Goal: Task Accomplishment & Management: Use online tool/utility

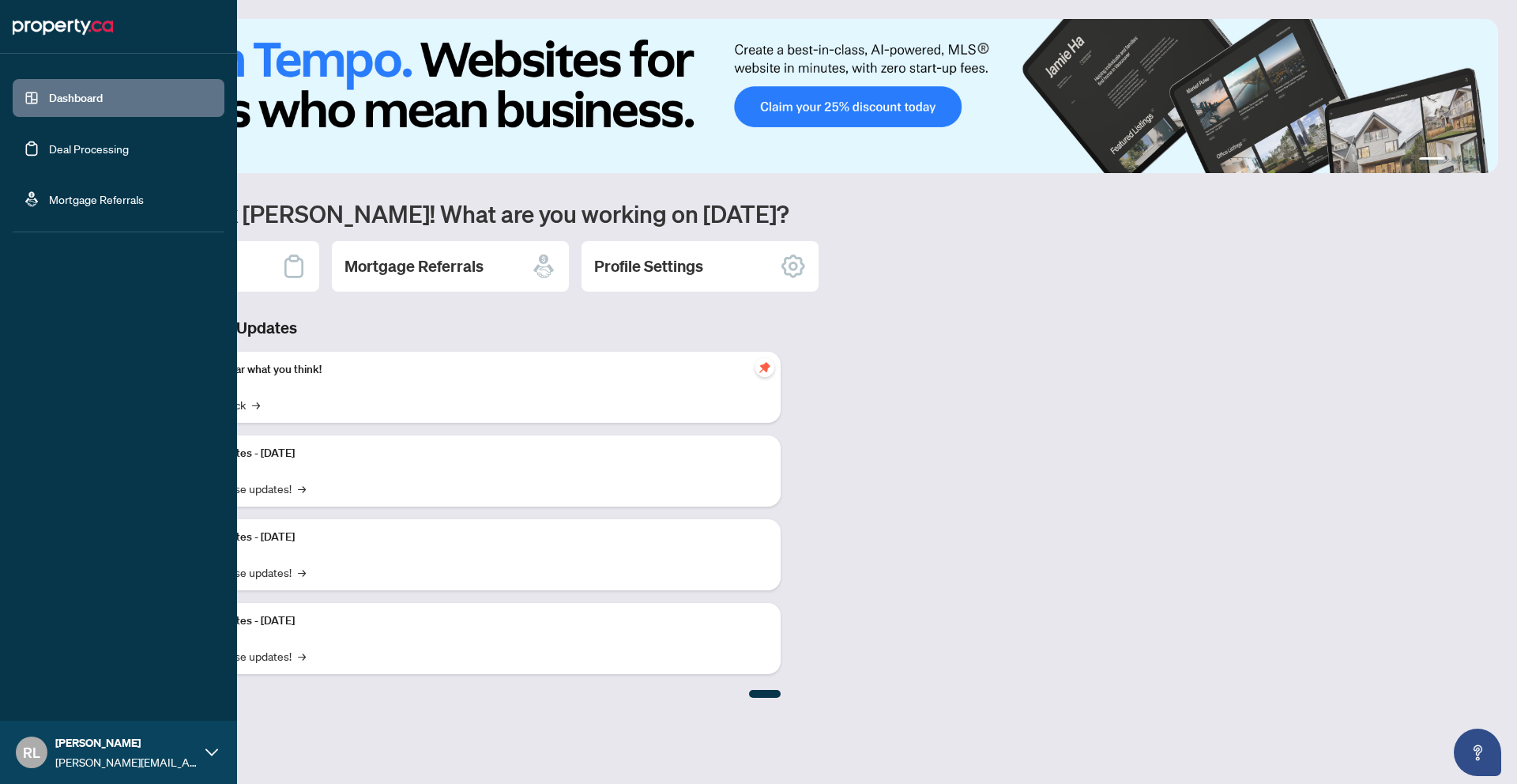
click at [95, 97] on link "Dashboard" at bounding box center [76, 98] width 54 height 14
click at [92, 141] on link "Deal Processing" at bounding box center [88, 148] width 80 height 14
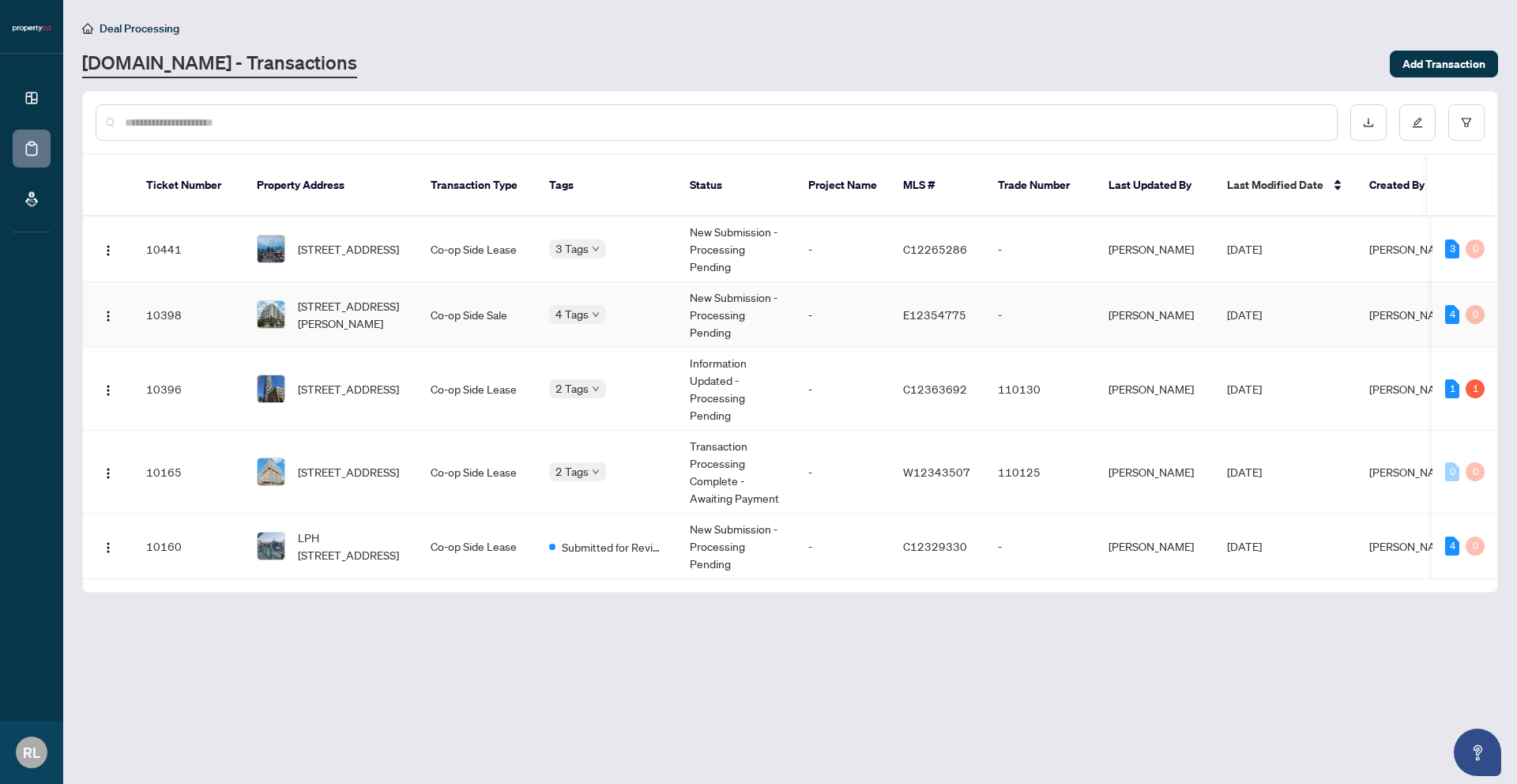
click at [472, 318] on td "Co-op Side Sale" at bounding box center [477, 315] width 119 height 66
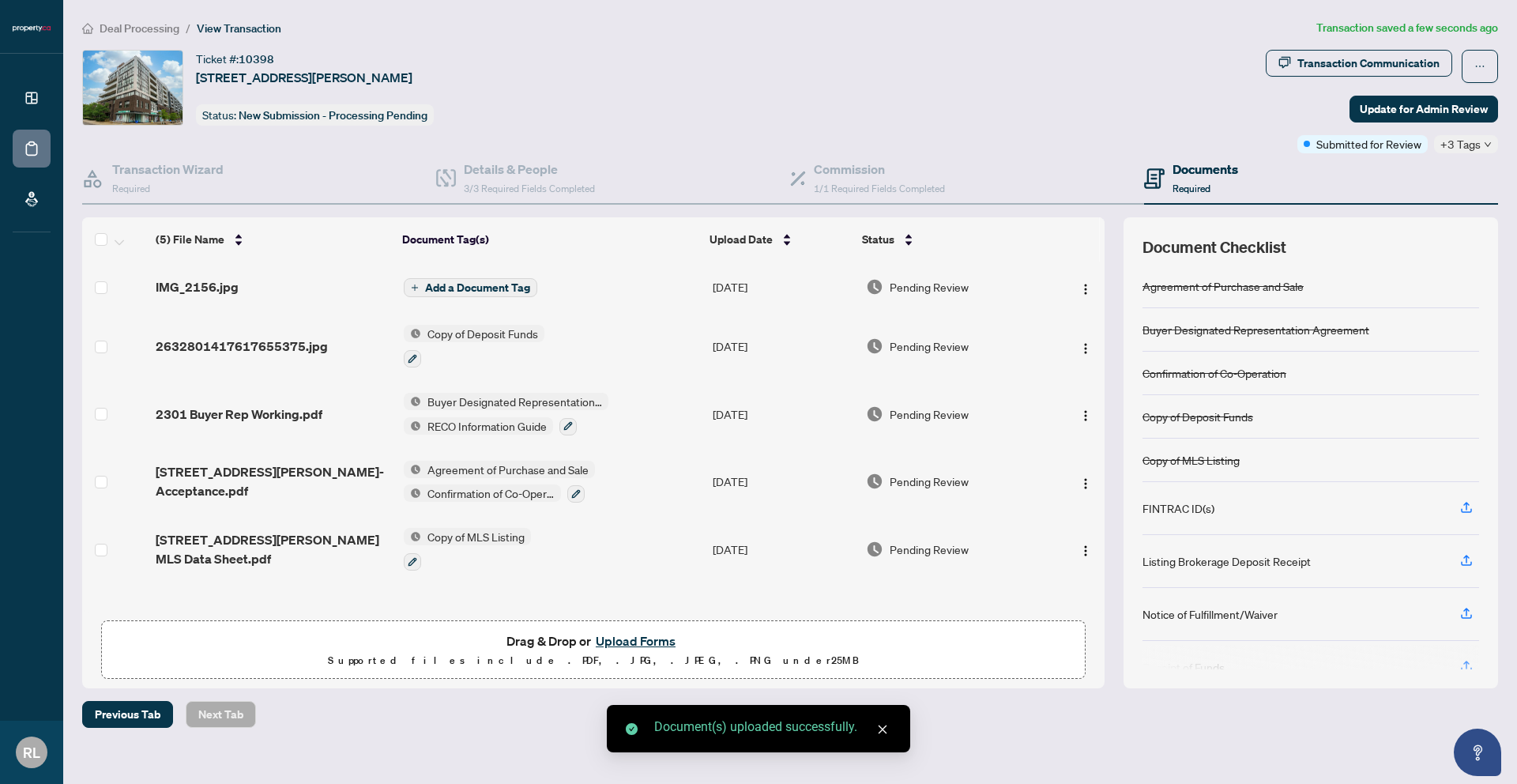
click at [470, 288] on span "Add a Document Tag" at bounding box center [478, 287] width 105 height 11
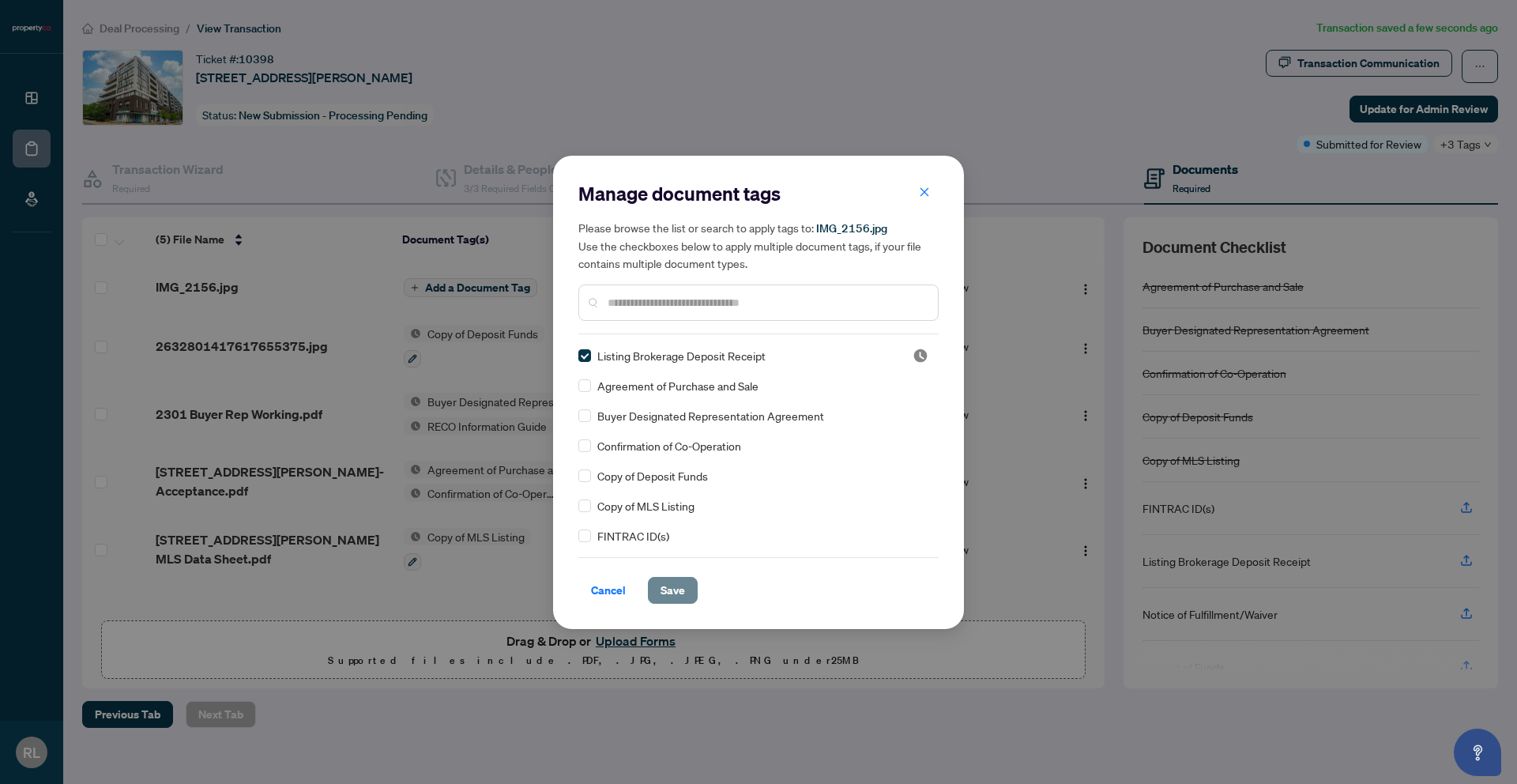
click at [668, 594] on span "Save" at bounding box center [672, 590] width 24 height 25
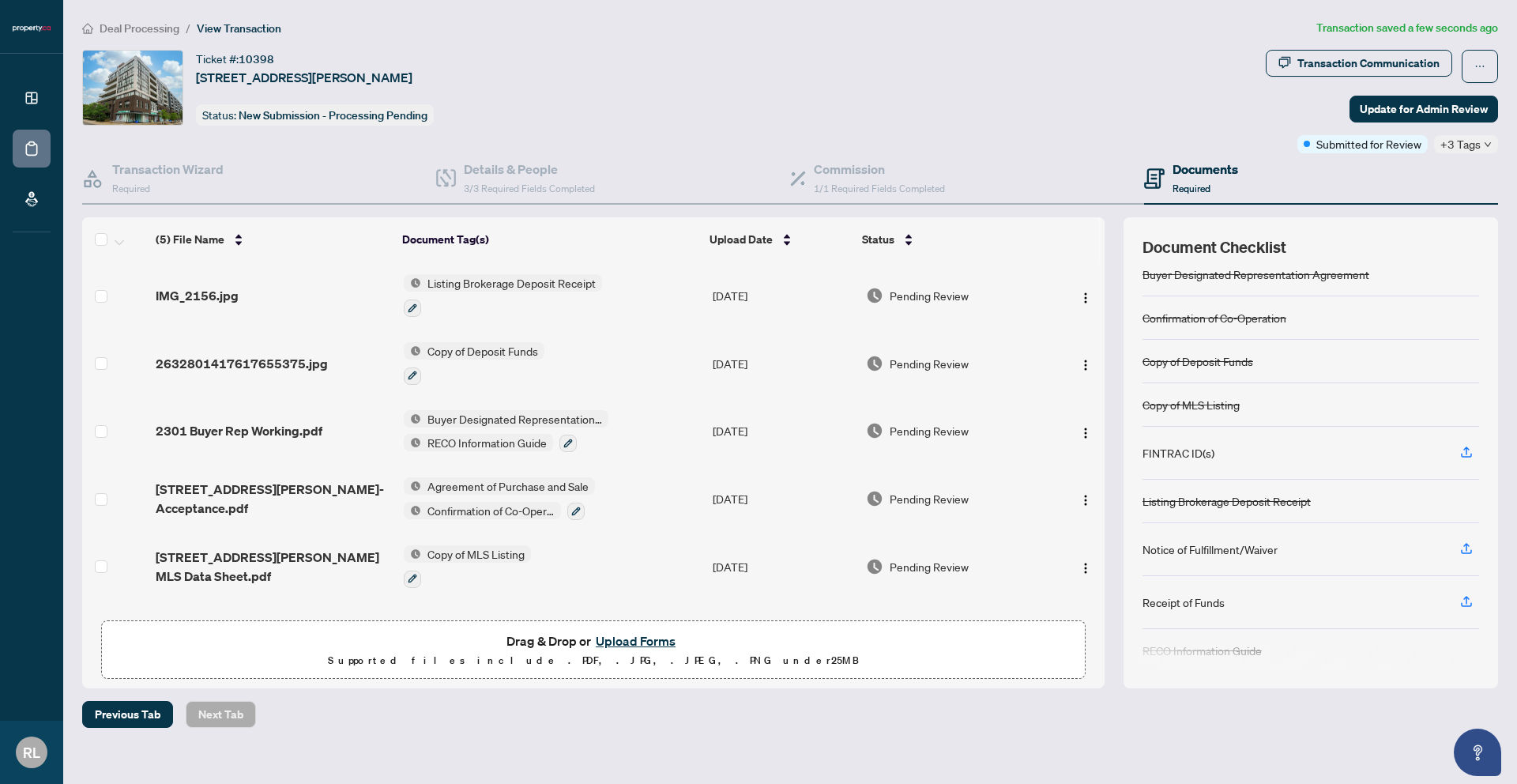
scroll to position [64, 0]
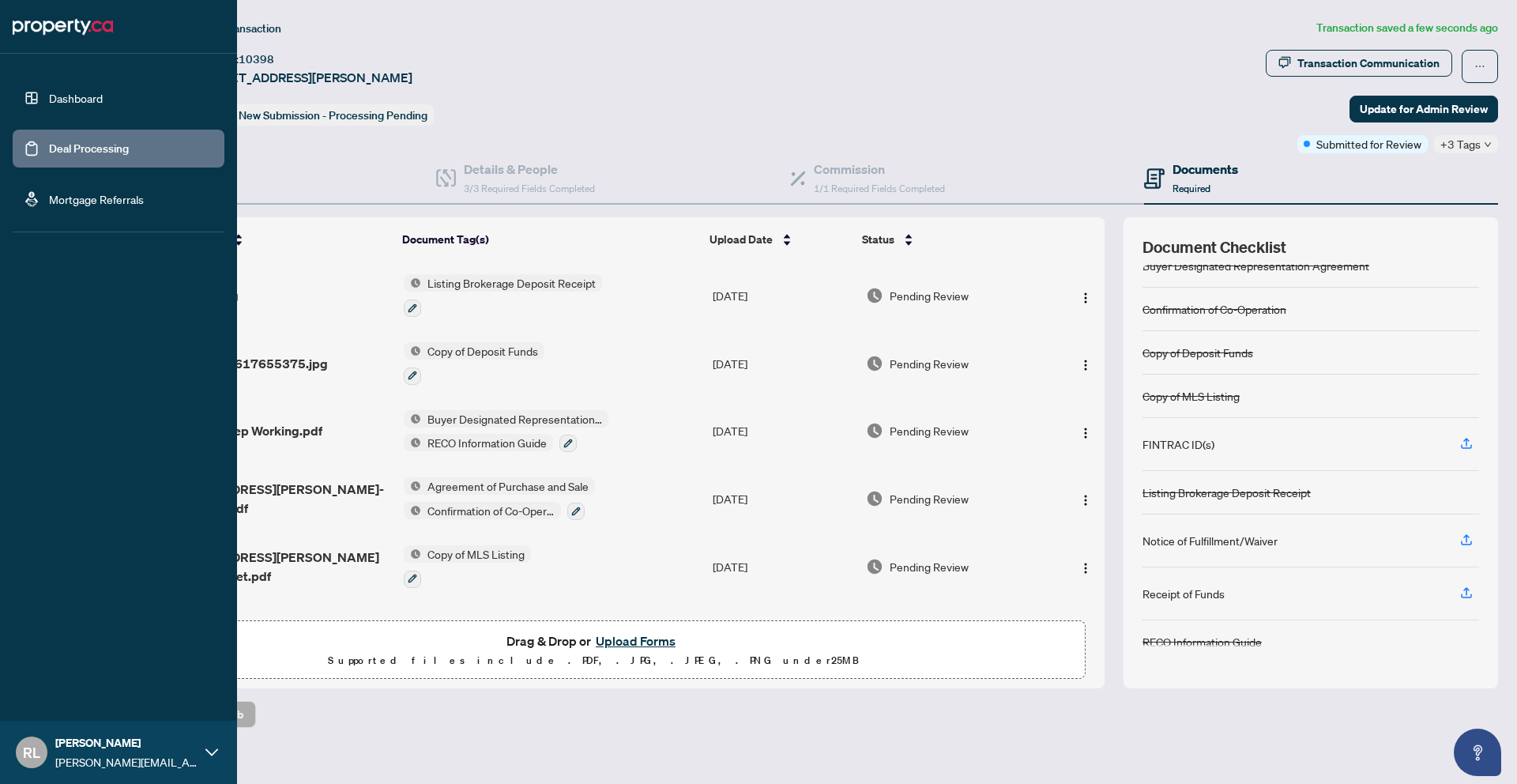
click at [49, 102] on link "Dashboard" at bounding box center [76, 98] width 54 height 14
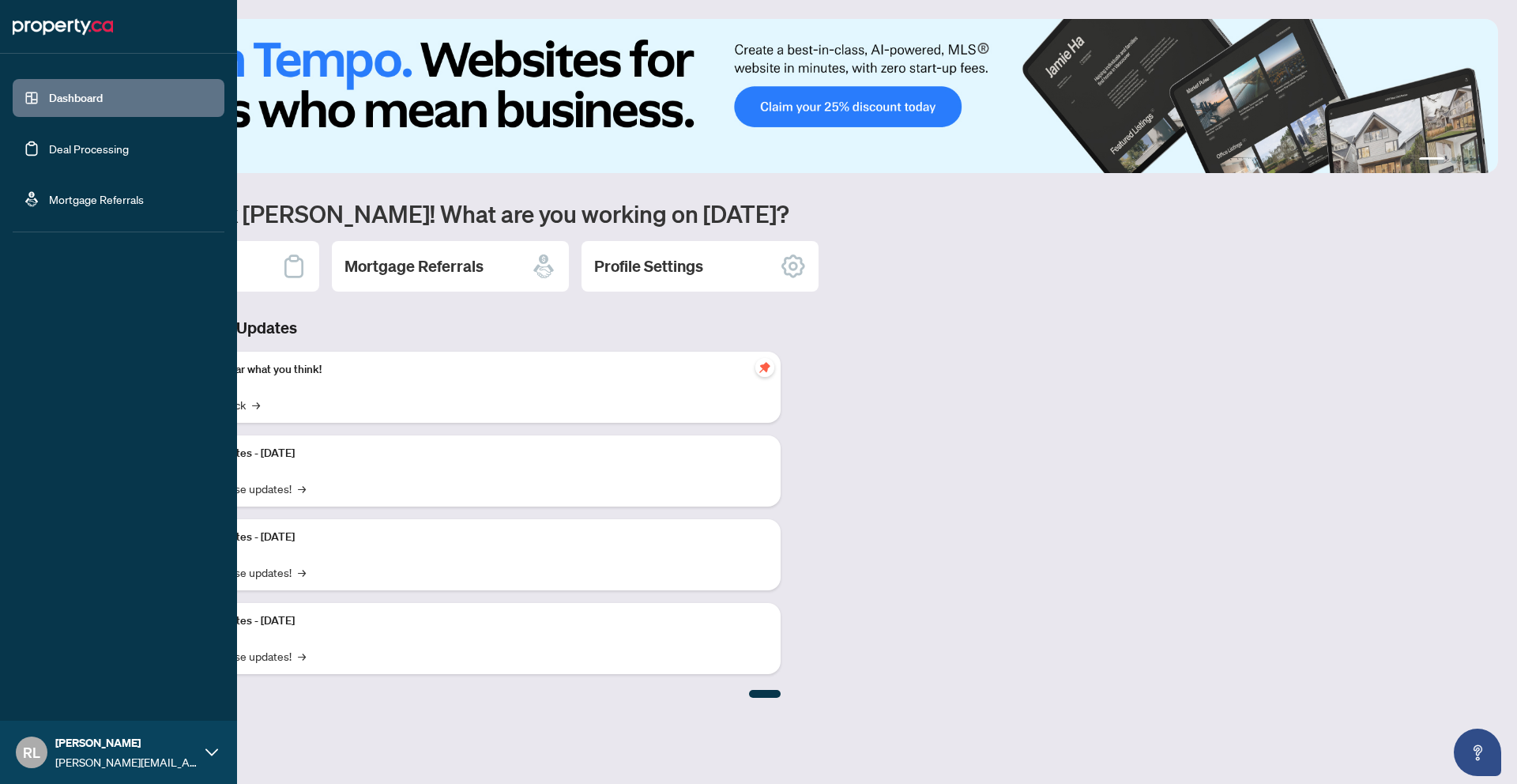
click at [49, 147] on link "Deal Processing" at bounding box center [88, 148] width 80 height 14
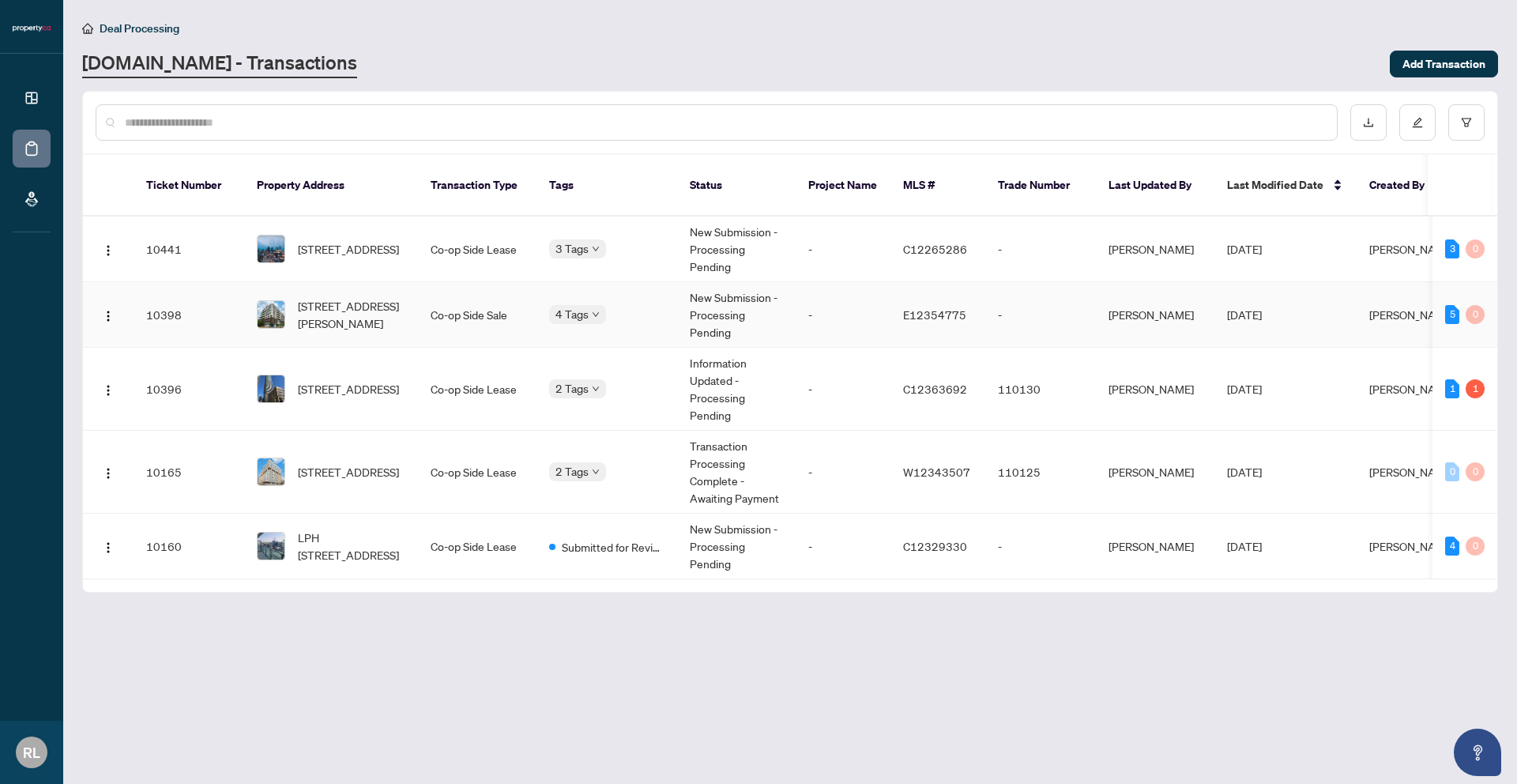
click at [240, 311] on td "10398" at bounding box center [189, 315] width 110 height 66
